Goal: Communication & Community: Answer question/provide support

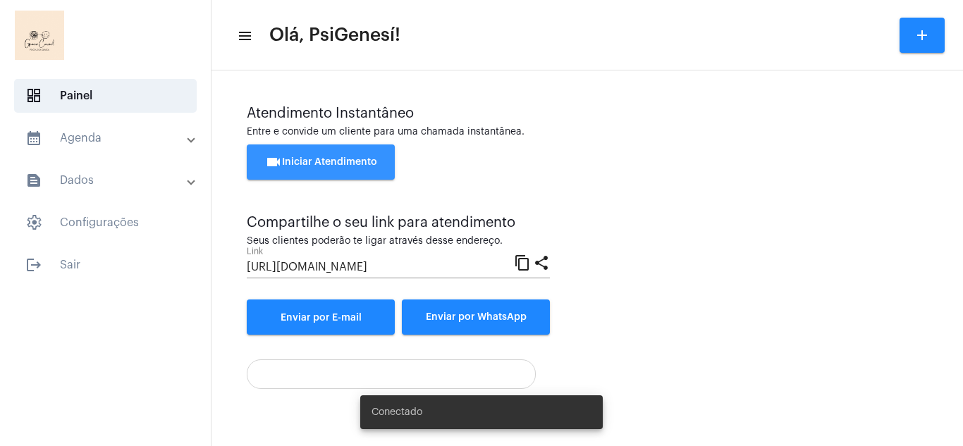
click at [296, 162] on span "videocam Iniciar Atendimento" at bounding box center [321, 162] width 112 height 10
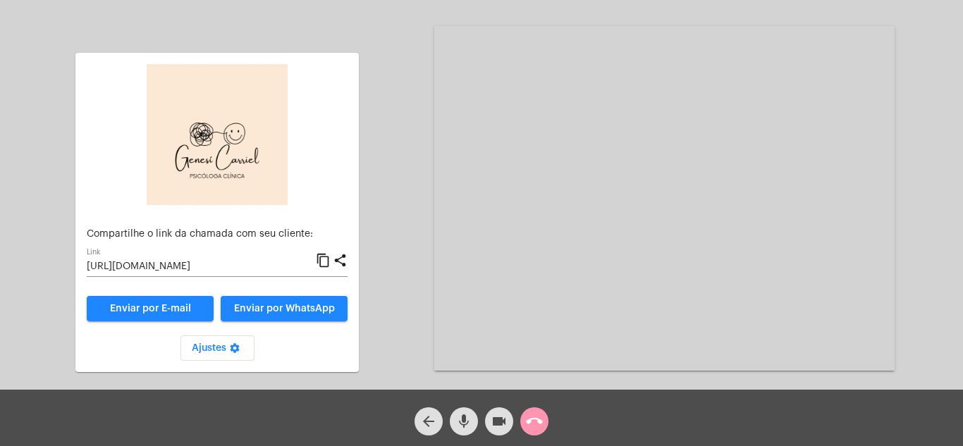
click at [255, 300] on button "Enviar por WhatsApp" at bounding box center [284, 308] width 127 height 25
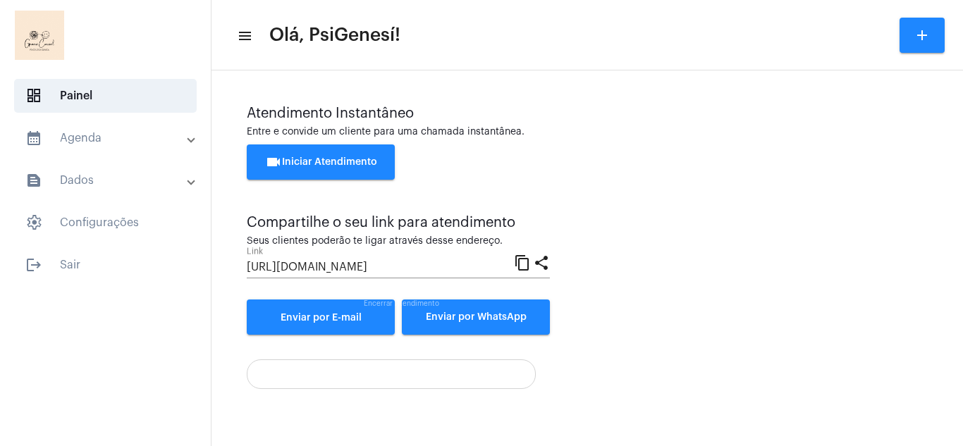
click at [398, 276] on div "[URL][DOMAIN_NAME] Link" at bounding box center [380, 263] width 267 height 32
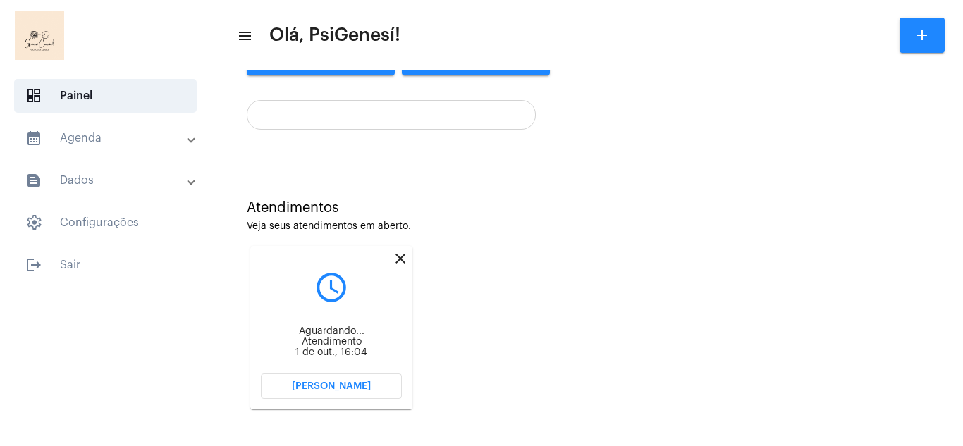
scroll to position [262, 0]
click at [399, 262] on mat-icon "close" at bounding box center [400, 256] width 17 height 17
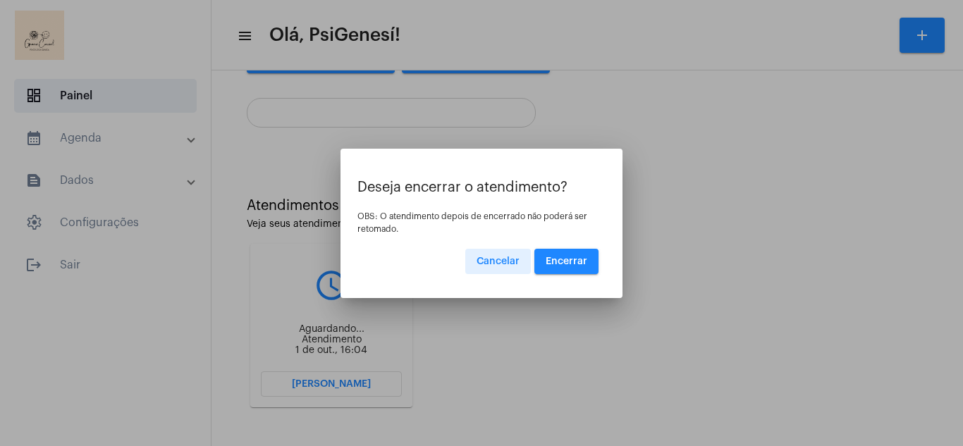
click at [565, 254] on button "Encerrar" at bounding box center [566, 261] width 64 height 25
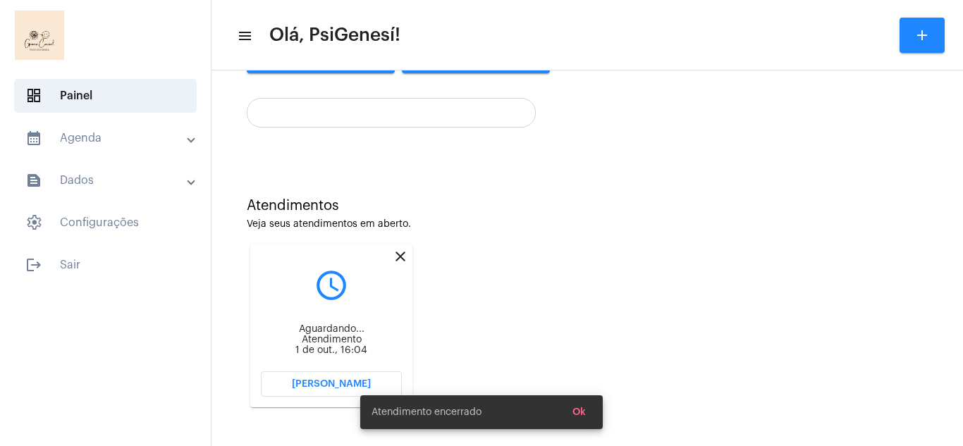
scroll to position [80, 0]
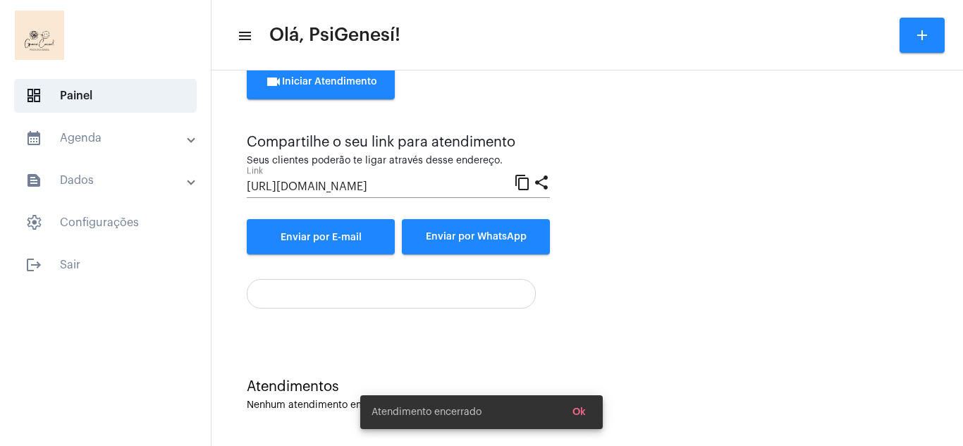
click at [575, 412] on span "Ok" at bounding box center [578, 412] width 13 height 10
